Goal: Transaction & Acquisition: Purchase product/service

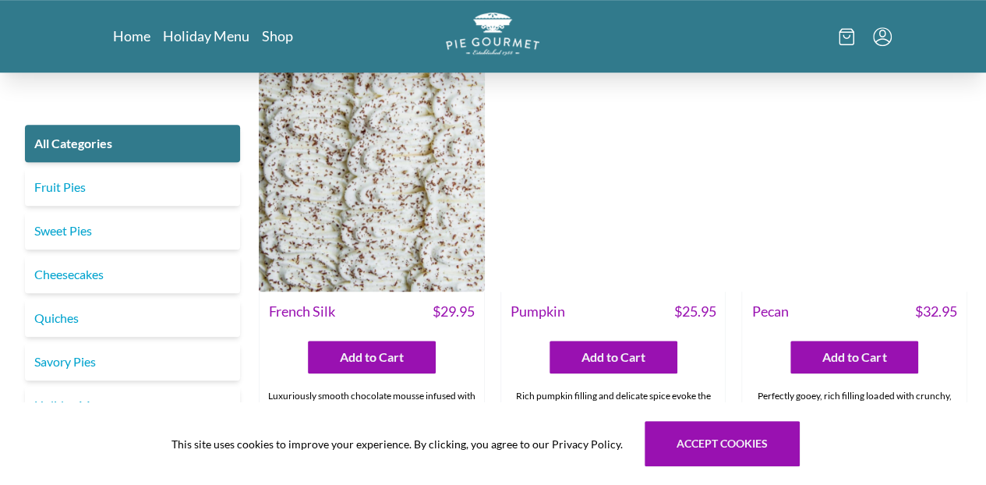
scroll to position [3475, 0]
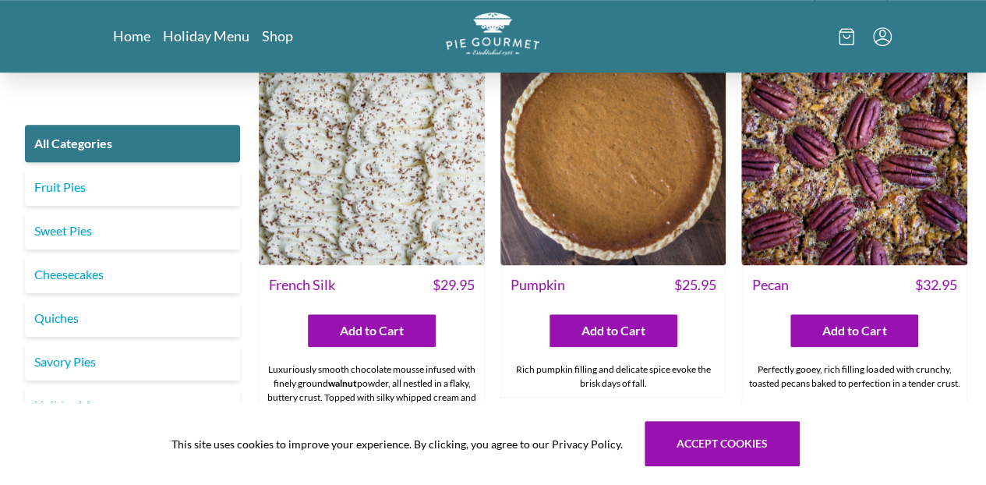
click at [298, 270] on div "French Silk $ 29.95" at bounding box center [372, 283] width 224 height 37
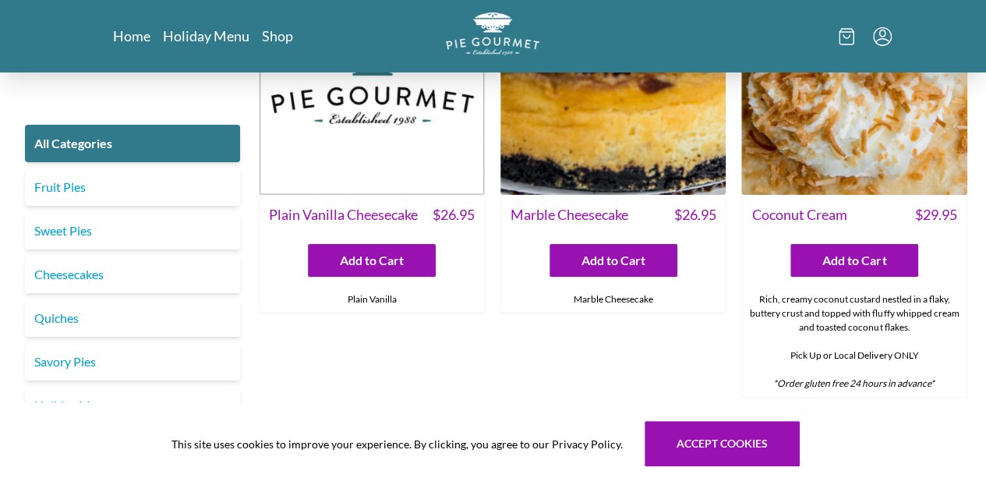
scroll to position [2661, 0]
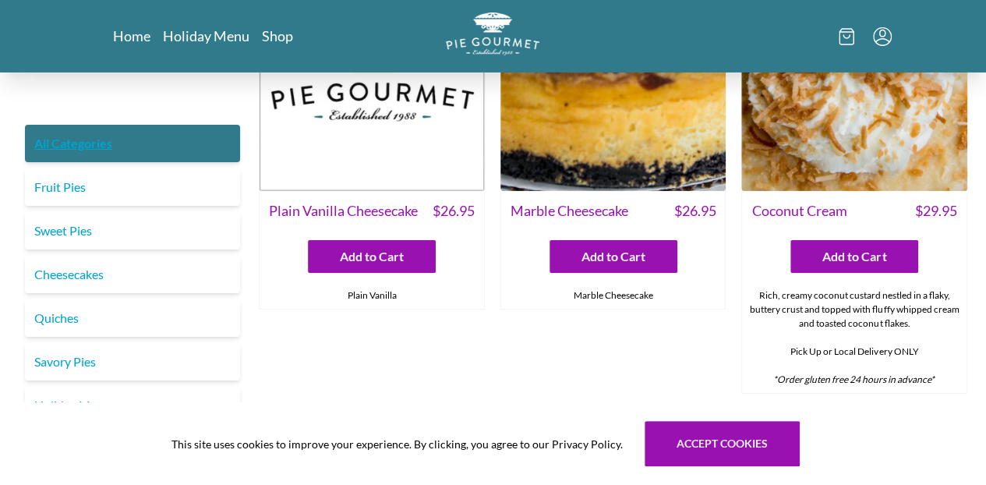
click at [158, 136] on link "All Categories" at bounding box center [132, 143] width 215 height 37
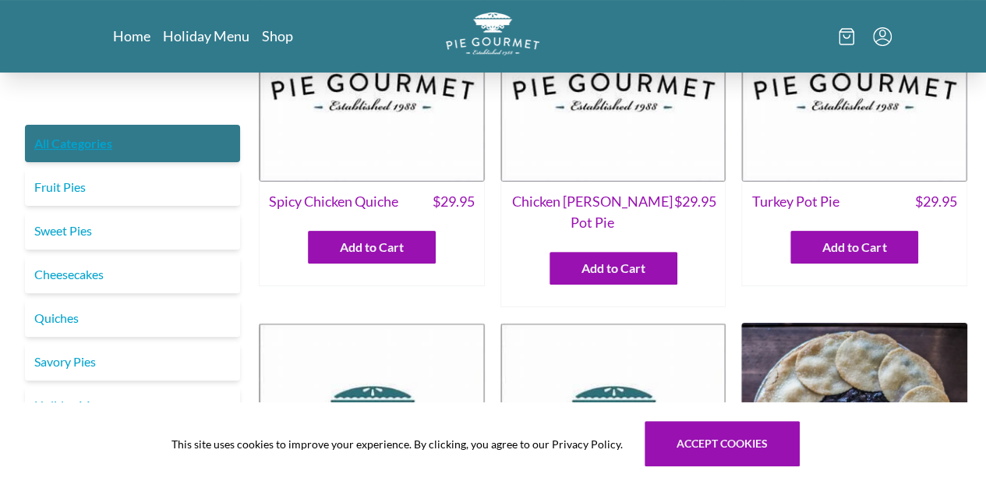
scroll to position [127, 0]
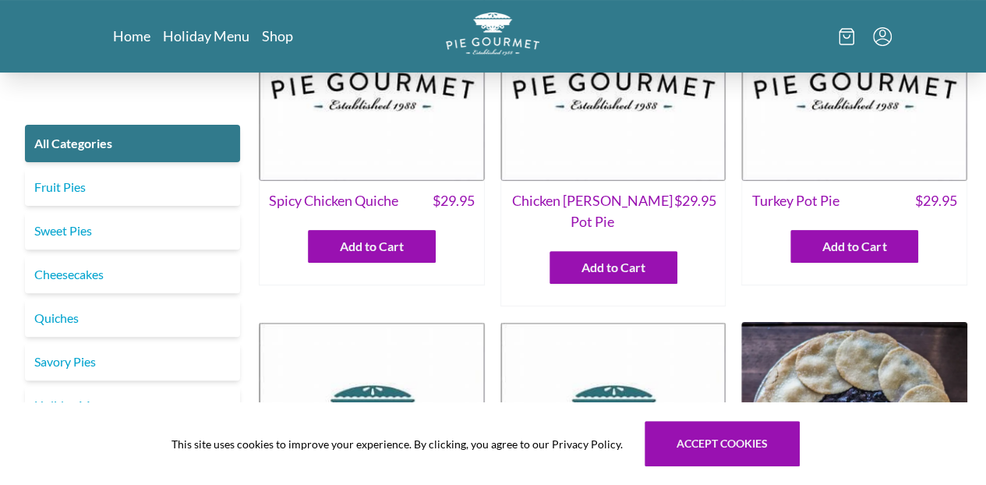
click at [84, 399] on link "Holiday Menu" at bounding box center [132, 405] width 215 height 37
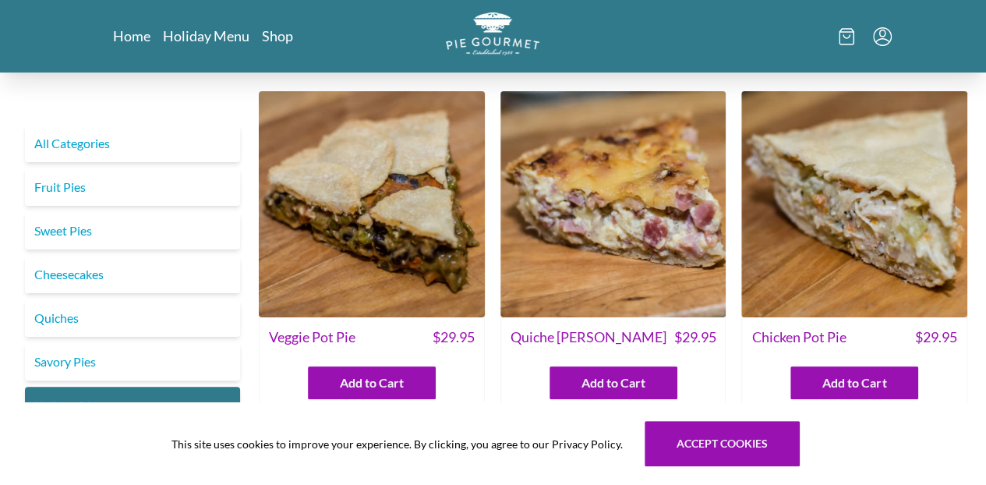
click at [146, 399] on link "Holiday Menu" at bounding box center [132, 405] width 215 height 37
click at [164, 362] on link "Savory Pies" at bounding box center [132, 361] width 215 height 37
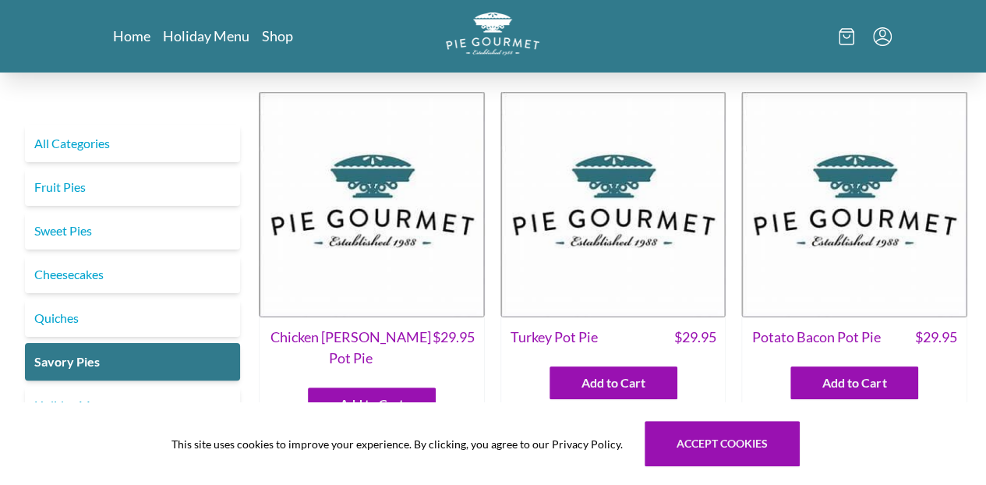
click at [896, 235] on img at bounding box center [854, 204] width 226 height 226
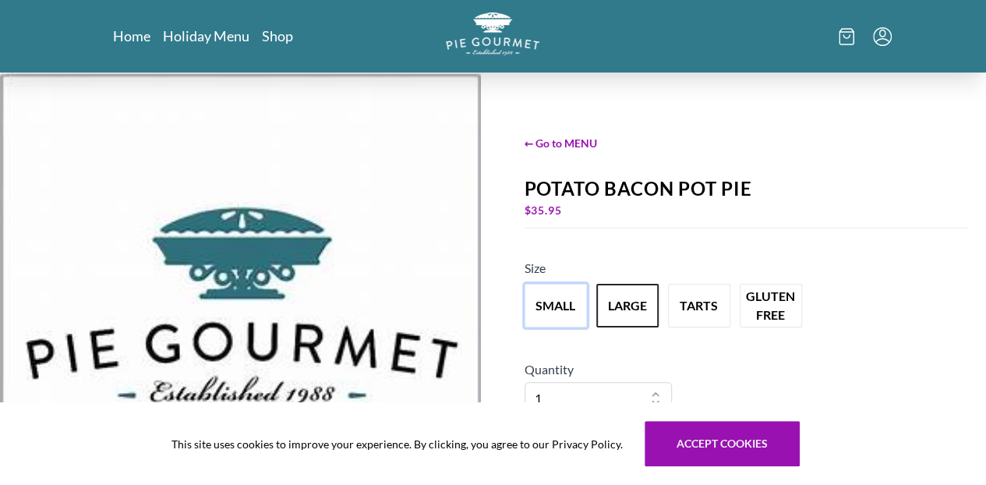
click at [564, 309] on button "small" at bounding box center [556, 306] width 62 height 44
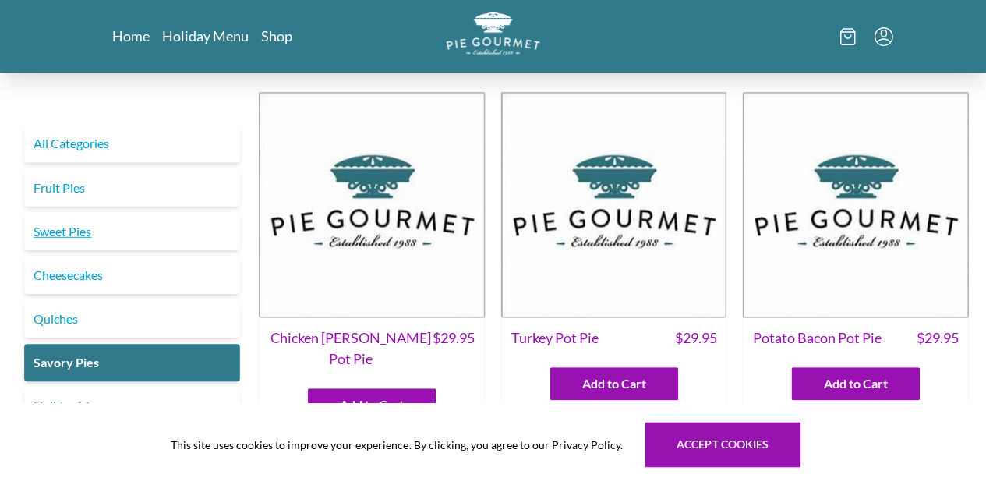
click at [145, 226] on link "Sweet Pies" at bounding box center [132, 230] width 215 height 37
